Goal: Information Seeking & Learning: Learn about a topic

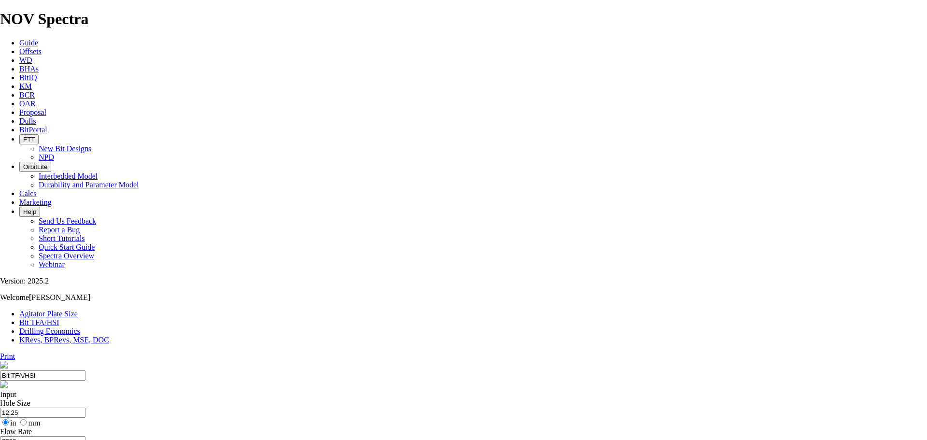
select select "number:12"
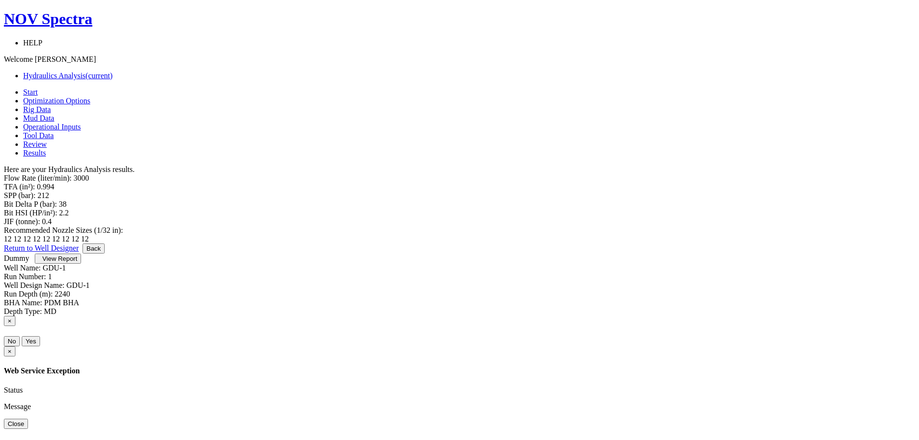
click at [79, 252] on link "Return to Well Designer" at bounding box center [41, 248] width 75 height 8
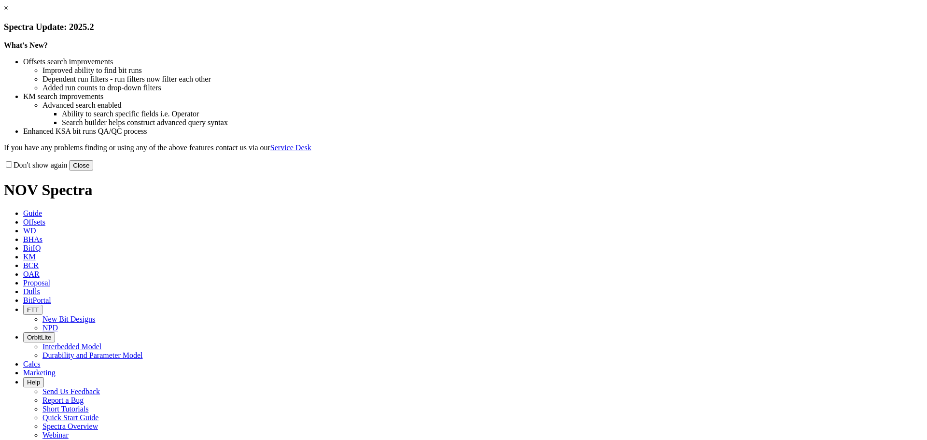
click at [93, 170] on button "Close" at bounding box center [81, 165] width 24 height 10
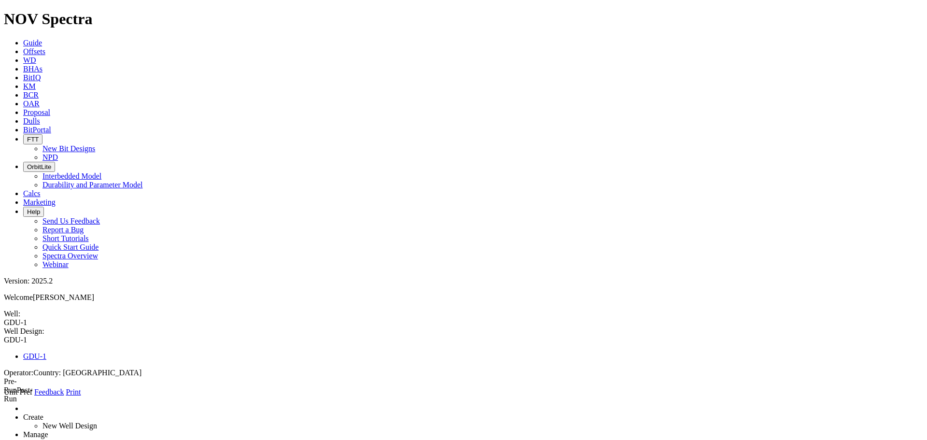
click at [4, 396] on icon at bounding box center [4, 396] width 0 height 0
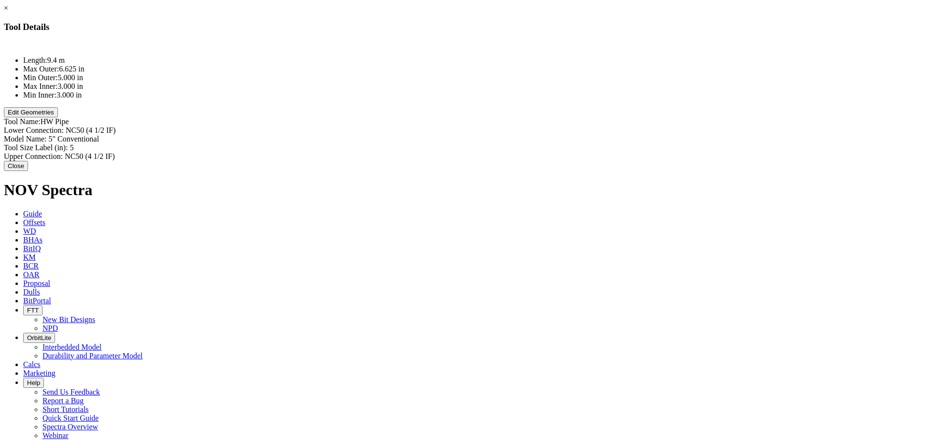
click at [28, 169] on button "Close" at bounding box center [16, 166] width 24 height 10
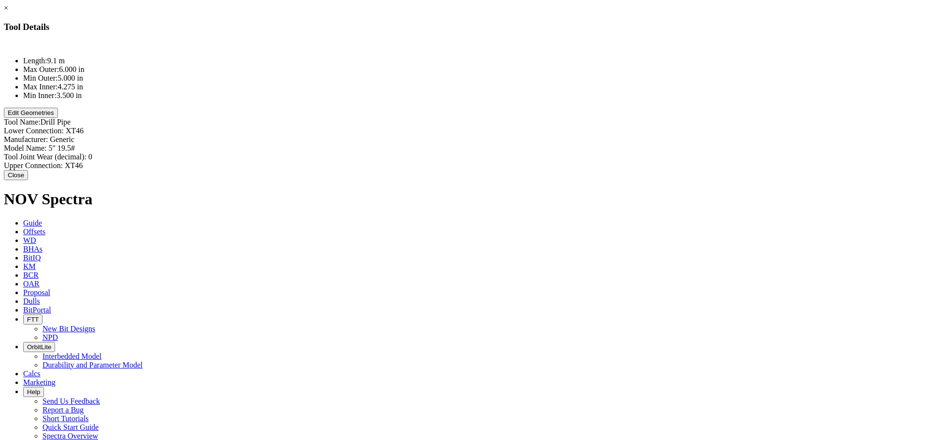
click at [28, 170] on button "Close" at bounding box center [16, 175] width 24 height 10
